Goal: Task Accomplishment & Management: Complete application form

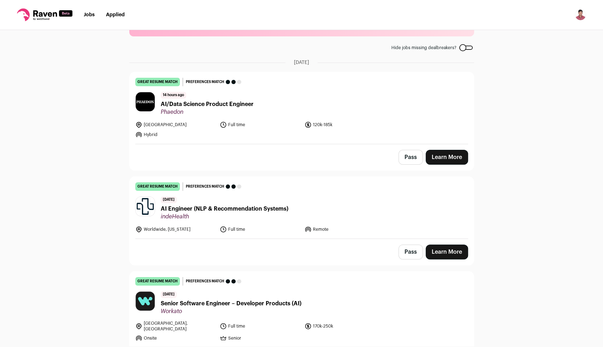
scroll to position [45, 0]
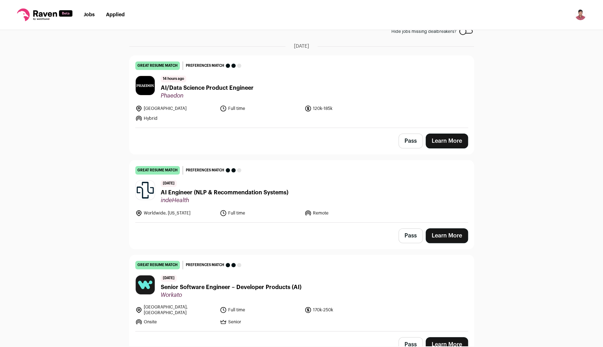
click at [222, 210] on icon at bounding box center [223, 213] width 7 height 7
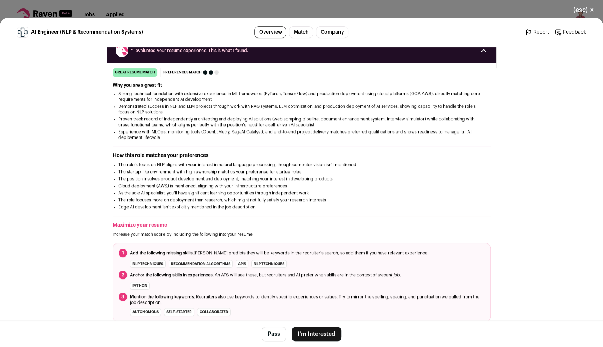
scroll to position [90, 0]
click at [321, 333] on button "I'm Interested" at bounding box center [316, 333] width 49 height 15
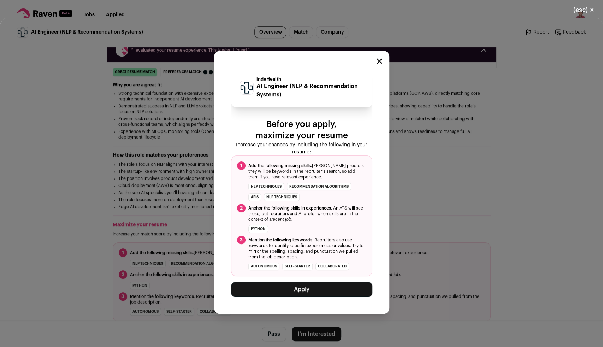
click at [314, 290] on button "Apply" at bounding box center [301, 289] width 141 height 15
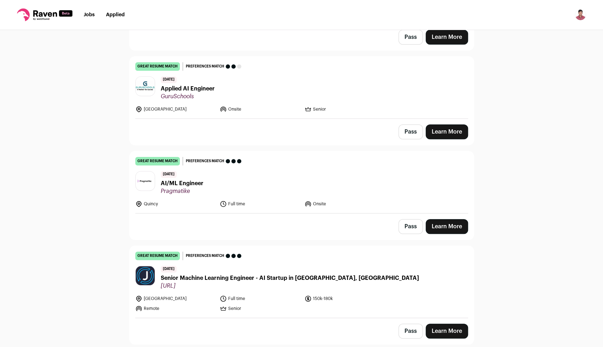
scroll to position [271, 0]
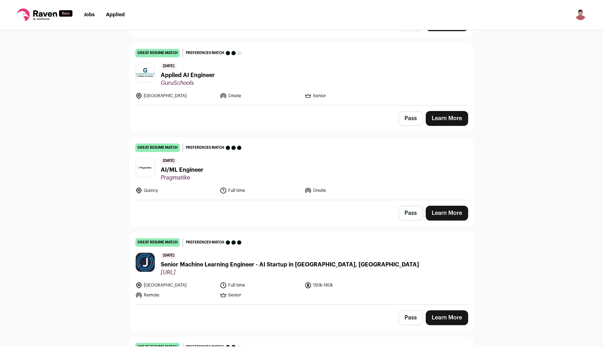
click at [210, 172] on header "[DATE] AI/ML Engineer Pragmatike" at bounding box center [301, 170] width 333 height 24
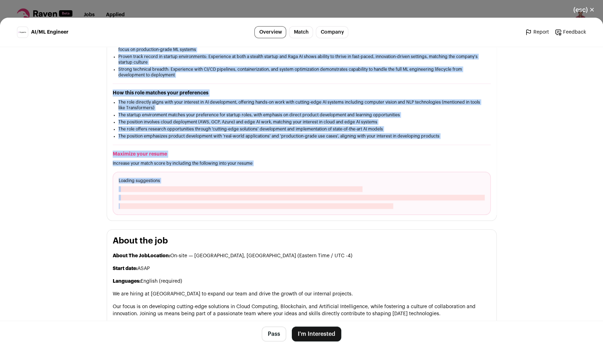
scroll to position [136, 0]
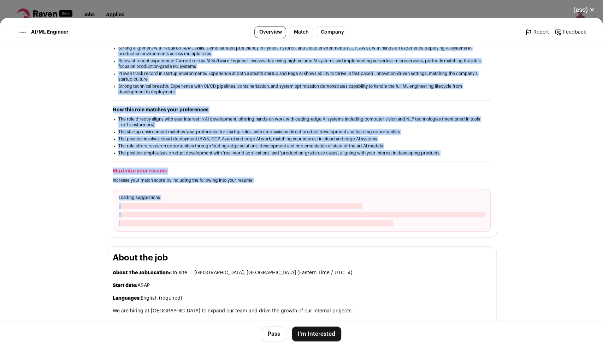
drag, startPoint x: 140, startPoint y: 62, endPoint x: 256, endPoint y: 184, distance: 168.4
click at [256, 184] on div "Pragmatike [DOMAIN_NAME] Public / Private Private Valuation Unknown Company siz…" at bounding box center [302, 335] width 424 height 849
click at [173, 160] on div "great resume match You meet the must-have requirements, the nice-to-have requir…" at bounding box center [301, 127] width 389 height 209
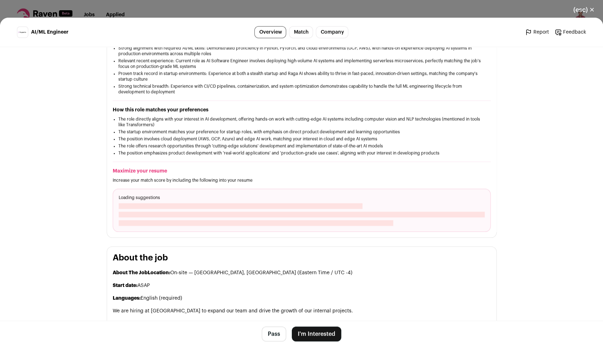
click at [259, 204] on div "Loading suggestions" at bounding box center [302, 210] width 378 height 43
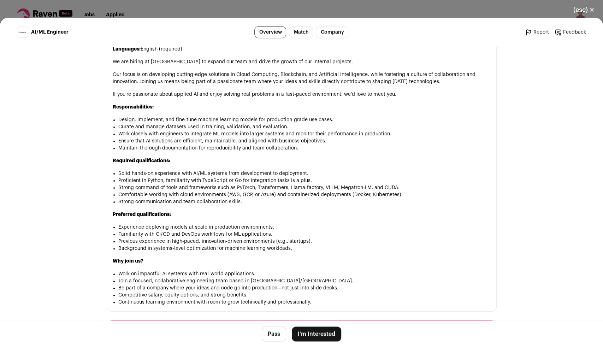
scroll to position [452, 0]
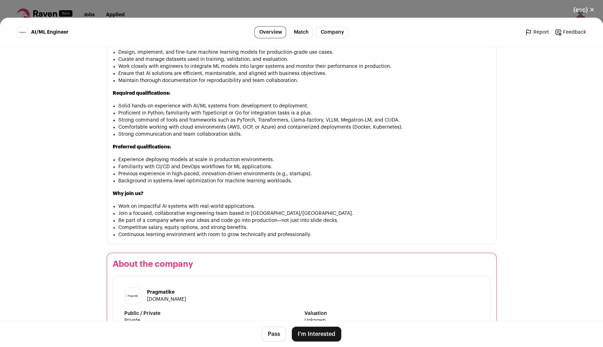
click at [223, 116] on li "Proficient in Python; familiarity with TypeScript or Go for integration tasks i…" at bounding box center [304, 113] width 372 height 7
click at [222, 124] on li "Strong command of tools and frameworks such as PyTorch, Transformers, Llama-fac…" at bounding box center [304, 120] width 372 height 7
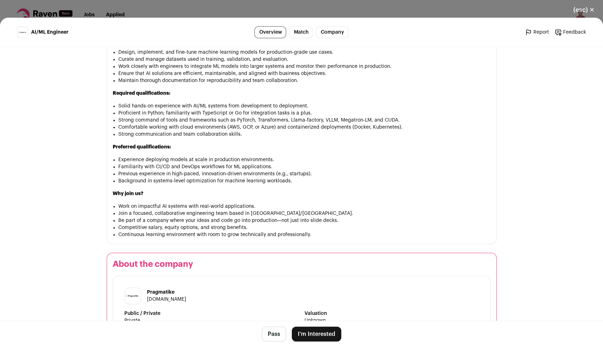
click at [222, 124] on li "Strong command of tools and frameworks such as PyTorch, Transformers, Llama-fac…" at bounding box center [304, 120] width 372 height 7
click at [220, 131] on li "Comfortable working with cloud environments (AWS, GCP, or Azure) and containeri…" at bounding box center [304, 127] width 372 height 7
click at [217, 145] on div "About The Job Location: On-site — [GEOGRAPHIC_DATA], [GEOGRAPHIC_DATA] (Eastern…" at bounding box center [302, 95] width 378 height 285
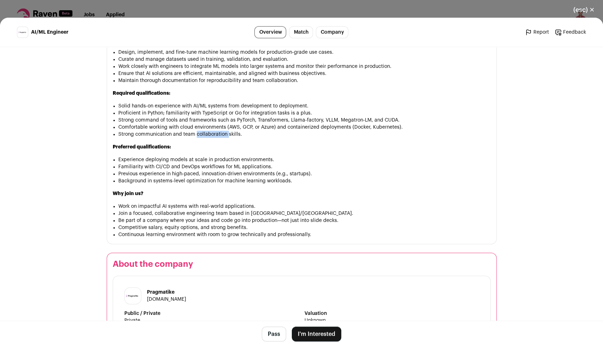
click at [217, 145] on div "About The Job Location: On-site — [GEOGRAPHIC_DATA], [GEOGRAPHIC_DATA] (Eastern…" at bounding box center [302, 95] width 378 height 285
click at [217, 161] on div "About The Job Location: On-site — [GEOGRAPHIC_DATA], [GEOGRAPHIC_DATA] (Eastern…" at bounding box center [302, 95] width 378 height 285
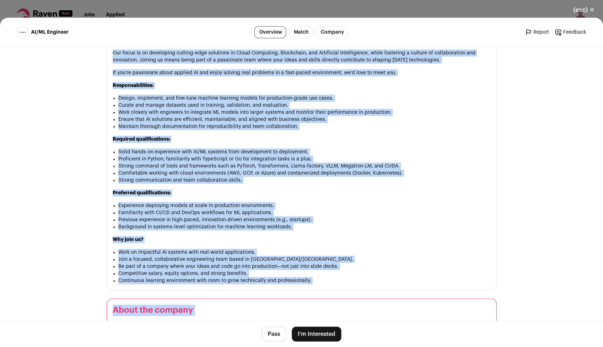
scroll to position [401, 0]
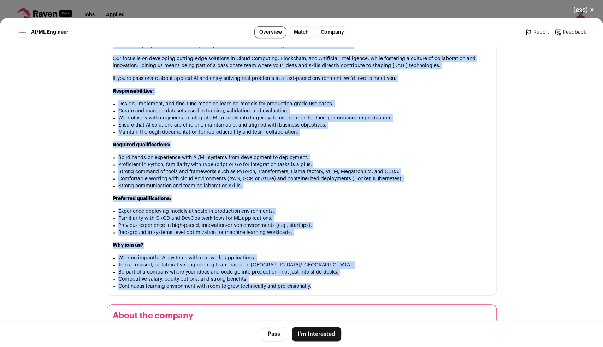
drag, startPoint x: 140, startPoint y: 63, endPoint x: 326, endPoint y: 294, distance: 297.0
click at [326, 294] on div "Pragmatike [DOMAIN_NAME] Public / Private Private Valuation Unknown Company siz…" at bounding box center [302, 70] width 424 height 849
copy div "great resume match You meet the must-have requirements, the nice-to-have requir…"
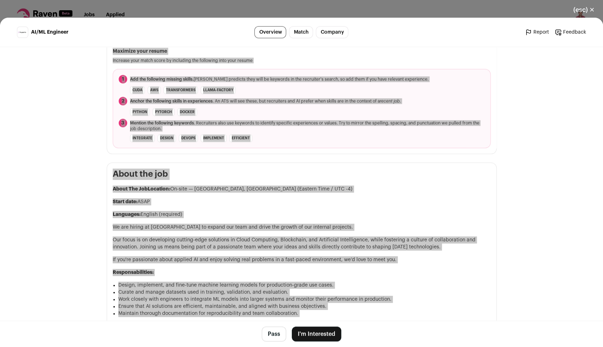
scroll to position [0, 0]
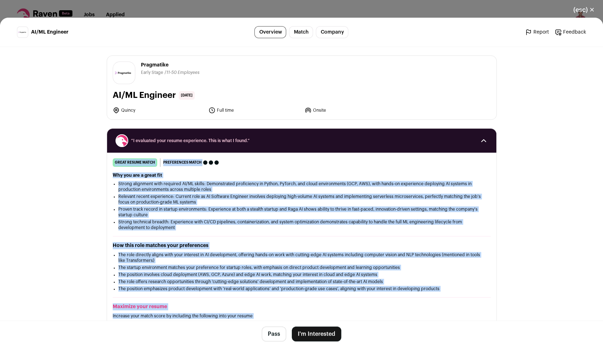
click at [411, 86] on div "Pragmatike [DOMAIN_NAME] Public / Private Private Valuation Unknown Company siz…" at bounding box center [301, 88] width 389 height 64
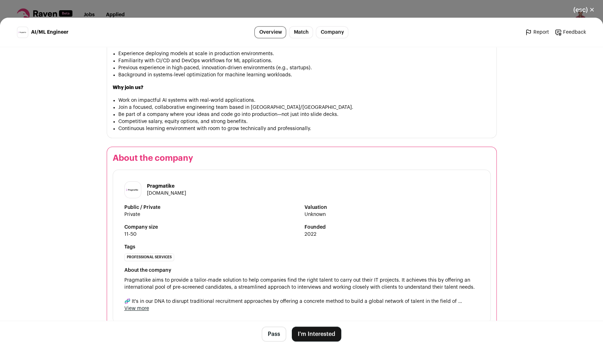
scroll to position [572, 0]
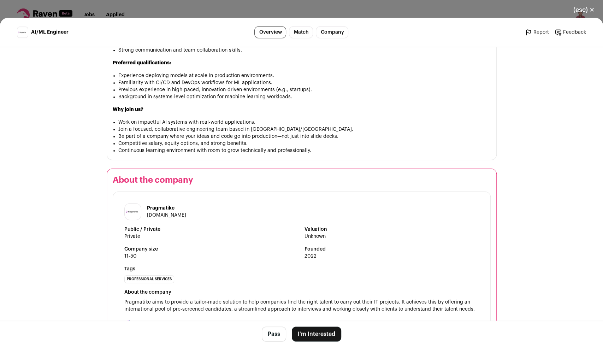
click at [319, 332] on button "I'm Interested" at bounding box center [316, 333] width 49 height 15
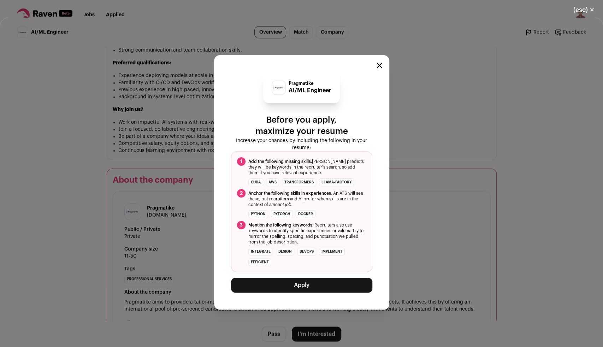
click at [319, 284] on button "Apply" at bounding box center [301, 285] width 141 height 15
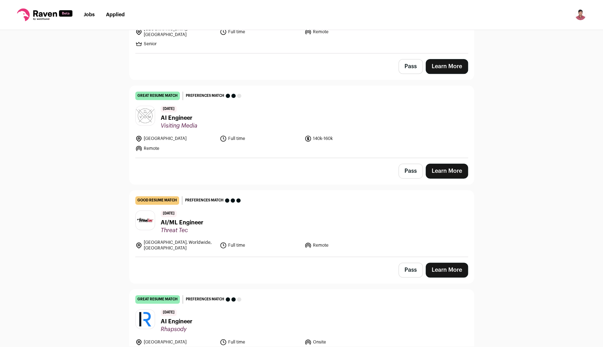
scroll to position [497, 0]
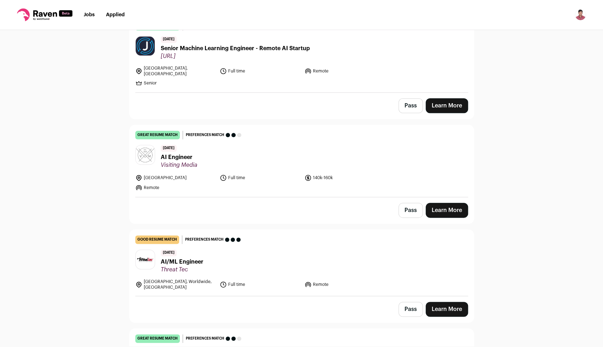
click at [212, 253] on header "[DATE] AI/ML Engineer Threat Tec" at bounding box center [301, 261] width 333 height 24
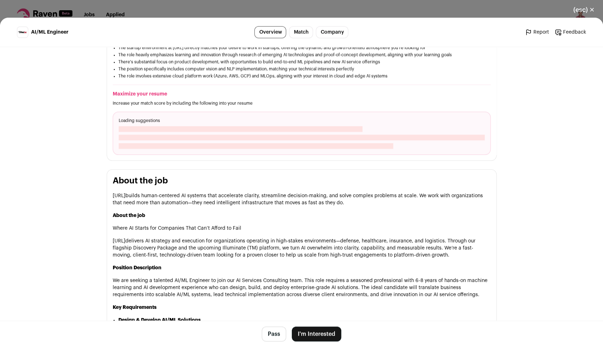
scroll to position [0, 0]
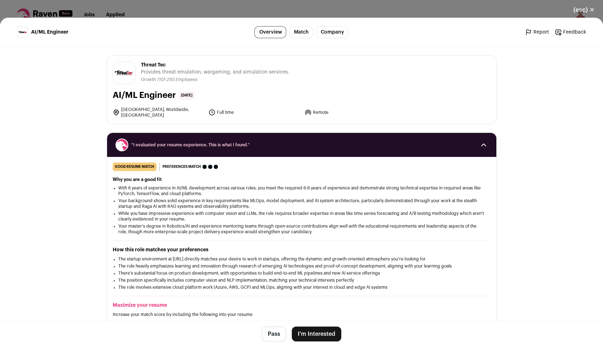
click at [317, 338] on button "I'm Interested" at bounding box center [316, 333] width 49 height 15
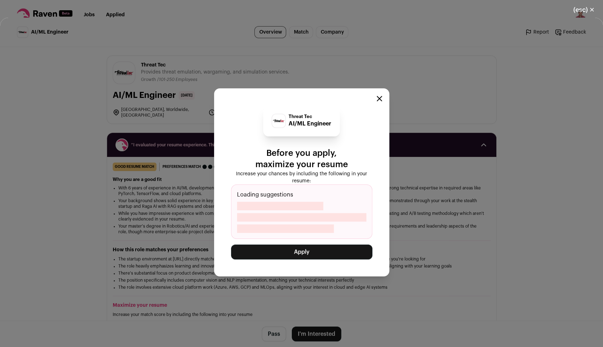
click at [300, 253] on button "Apply" at bounding box center [301, 252] width 141 height 15
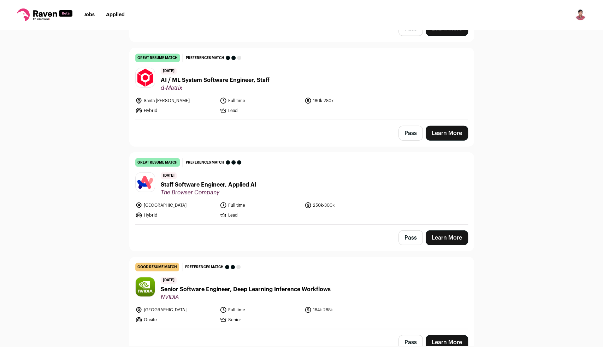
scroll to position [5132, 0]
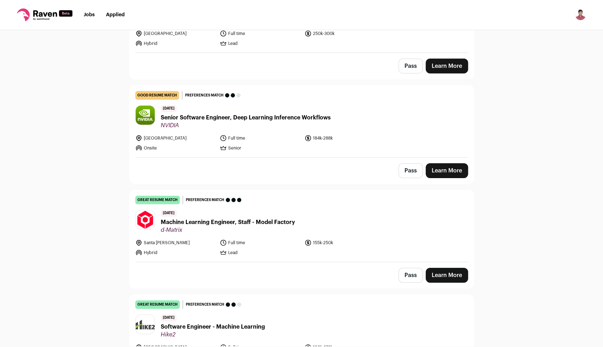
click at [207, 113] on span "Senior Software Engineer, Deep Learning Inference Workflows" at bounding box center [246, 117] width 170 height 8
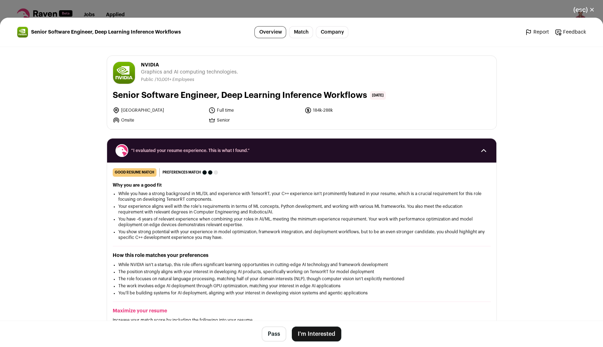
click at [236, 206] on li "Your experience aligns well with the role's requirements in terms of ML concept…" at bounding box center [301, 209] width 367 height 11
click at [272, 198] on li "While you have a strong background in ML/DL and experience with TensorRT, your …" at bounding box center [301, 196] width 367 height 11
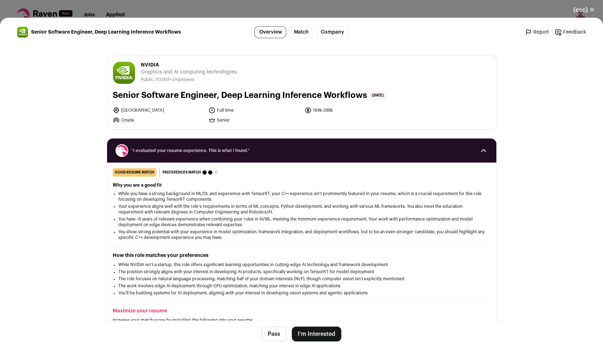
click at [272, 198] on li "While you have a strong background in ML/DL and experience with TensorRT, your …" at bounding box center [301, 196] width 367 height 11
click at [281, 222] on li "You have ~6 years of relevant experience when combining your roles in AI/ML, me…" at bounding box center [301, 221] width 367 height 11
click at [209, 220] on li "You have ~6 years of relevant experience when combining your roles in AI/ML, me…" at bounding box center [301, 221] width 367 height 11
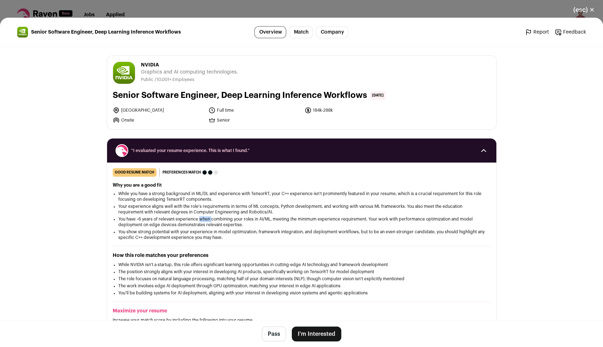
click at [209, 220] on li "You have ~6 years of relevant experience when combining your roles in AI/ML, me…" at bounding box center [301, 221] width 367 height 11
click at [200, 234] on li "You show strong potential with your experience in model optimization, framework…" at bounding box center [301, 234] width 367 height 11
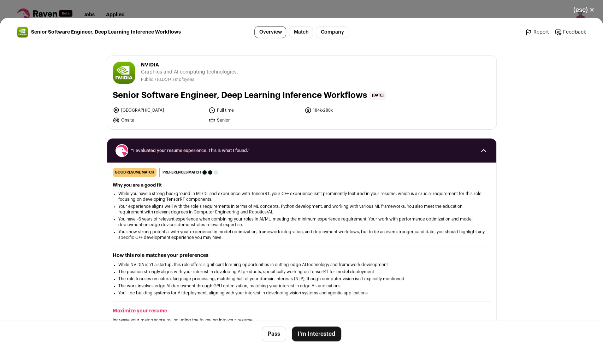
click at [205, 267] on li "While NVIDIA isn't a startup, this role offers significant learning opportuniti…" at bounding box center [301, 265] width 367 height 6
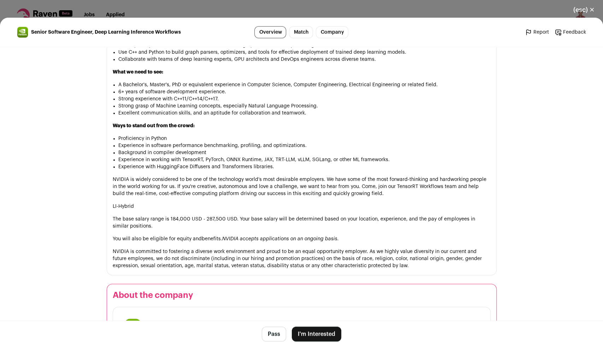
click at [592, 10] on button "(esc) ✕" at bounding box center [584, 10] width 38 height 16
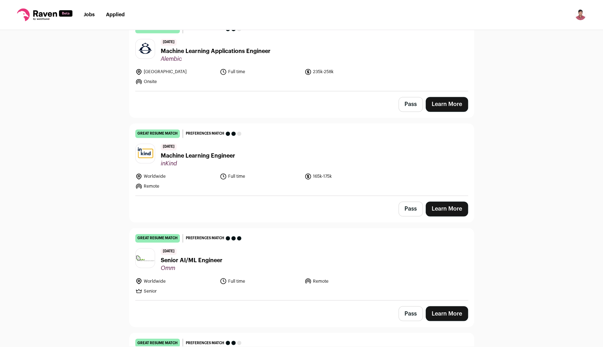
scroll to position [4272, 0]
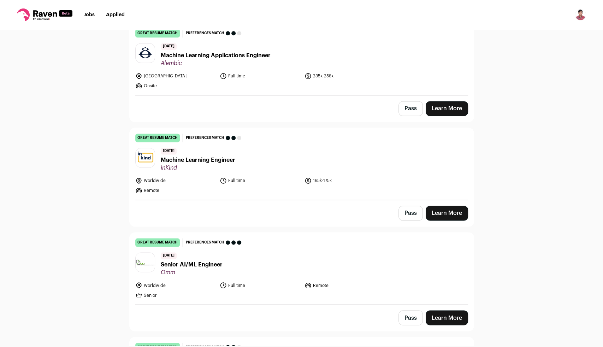
click at [197, 260] on span "Senior AI/ML Engineer" at bounding box center [192, 264] width 62 height 8
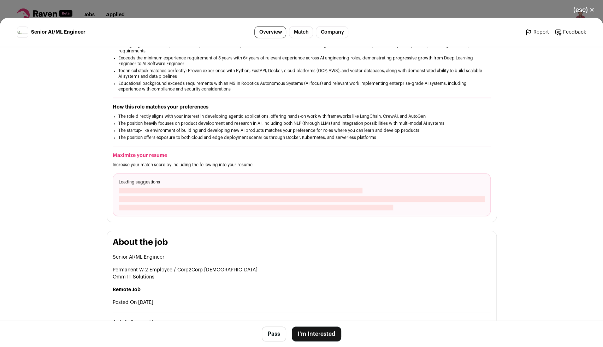
scroll to position [136, 0]
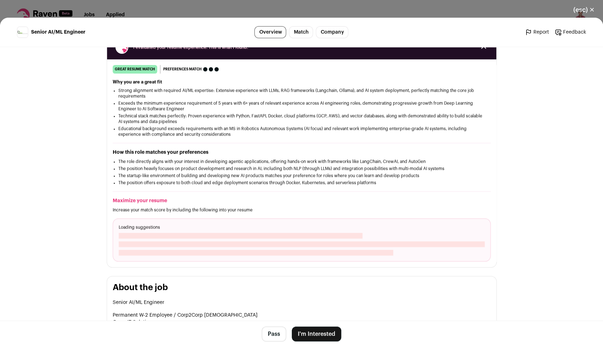
click at [216, 238] on span "Close modal via background" at bounding box center [241, 236] width 244 height 6
click at [329, 337] on button "I'm Interested" at bounding box center [316, 333] width 49 height 15
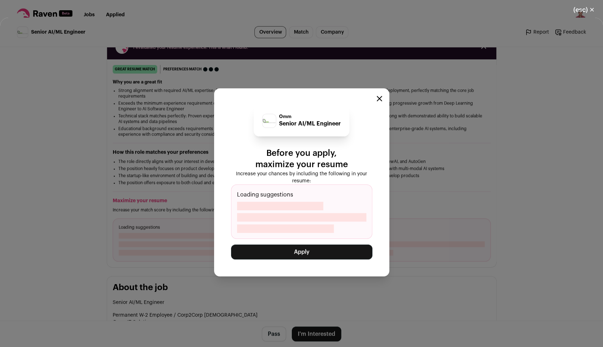
click at [323, 257] on button "Apply" at bounding box center [301, 252] width 141 height 15
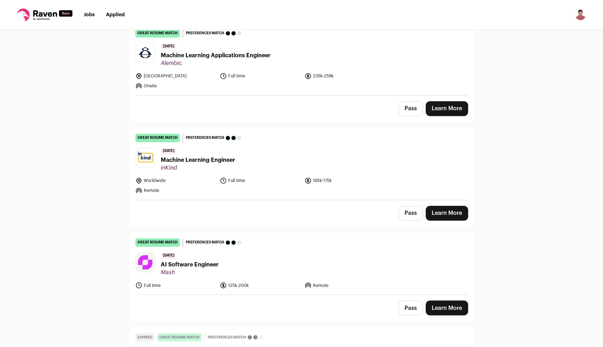
click at [191, 269] on span "Mash" at bounding box center [190, 272] width 58 height 7
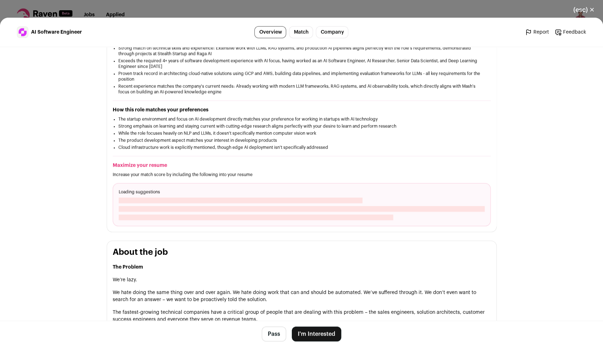
scroll to position [0, 0]
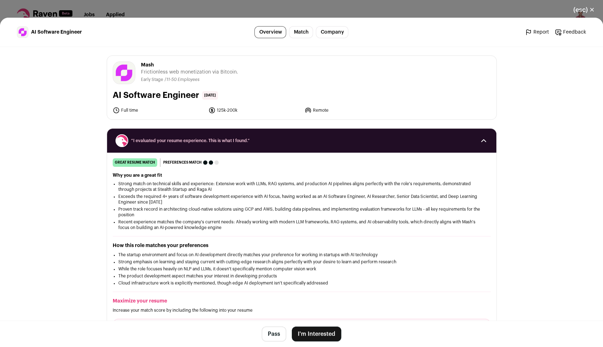
click at [315, 333] on button "I'm Interested" at bounding box center [316, 333] width 49 height 15
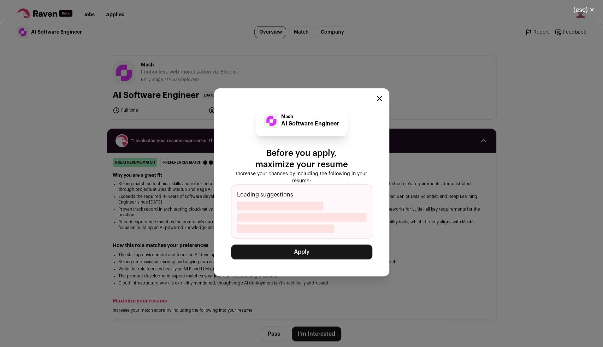
click at [305, 251] on button "Apply" at bounding box center [301, 252] width 141 height 15
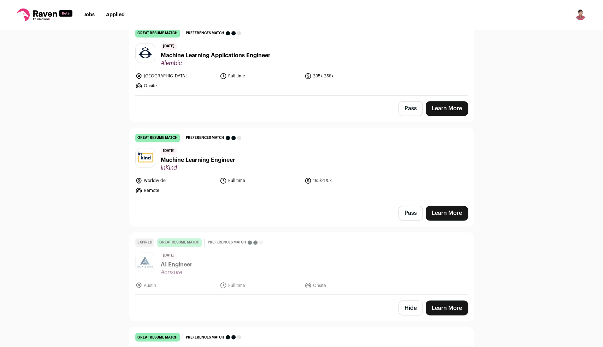
scroll to position [4408, 0]
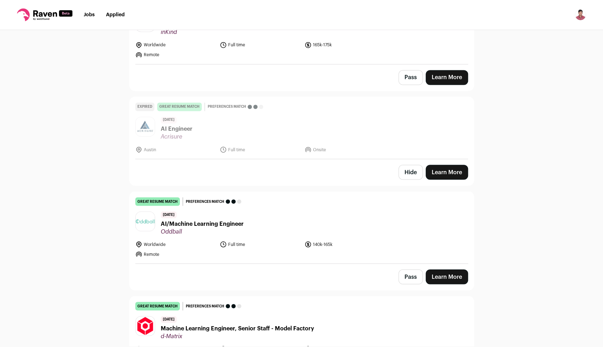
click at [208, 219] on span "AI/Machine Learning Engineer" at bounding box center [202, 223] width 83 height 8
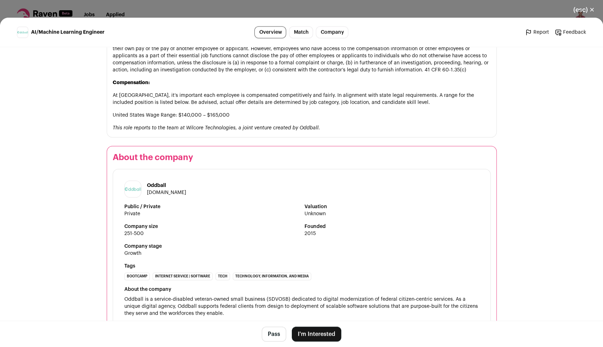
scroll to position [743, 0]
